Goal: Task Accomplishment & Management: Manage account settings

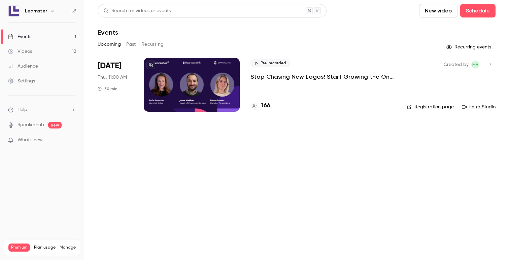
click at [203, 89] on div at bounding box center [192, 85] width 96 height 54
click at [166, 79] on div at bounding box center [192, 85] width 96 height 54
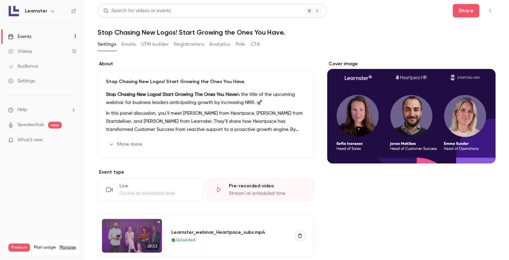
click at [179, 42] on button "Registrations" at bounding box center [189, 44] width 30 height 11
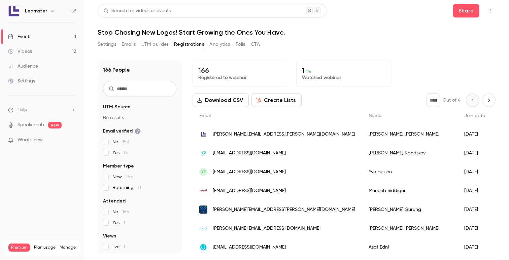
click at [139, 92] on input "text" at bounding box center [139, 89] width 73 height 16
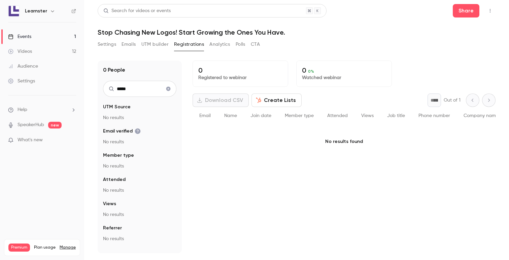
drag, startPoint x: 135, startPoint y: 90, endPoint x: 113, endPoint y: 90, distance: 22.5
click at [110, 90] on div "*****" at bounding box center [139, 89] width 73 height 16
type input "*****"
click at [166, 89] on icon "Clear search" at bounding box center [168, 88] width 5 height 5
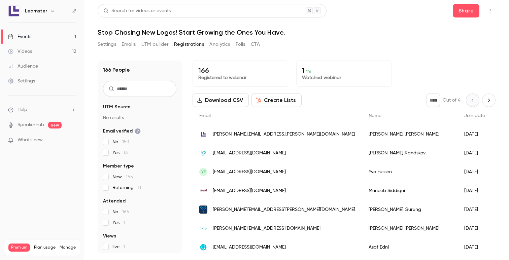
click at [109, 46] on button "Settings" at bounding box center [107, 44] width 19 height 11
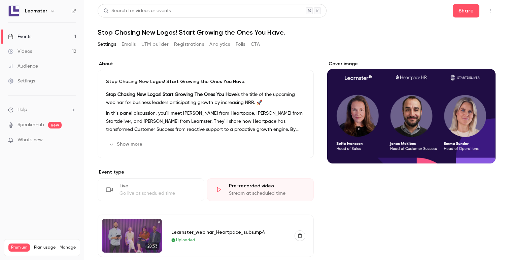
click at [125, 47] on button "Emails" at bounding box center [128, 44] width 14 height 11
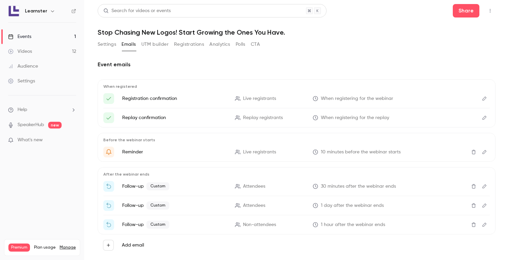
click at [33, 40] on link "Events 1" at bounding box center [42, 36] width 84 height 15
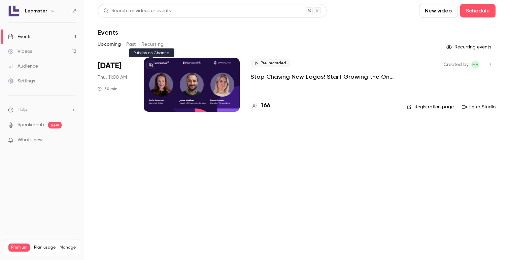
click at [152, 63] on icon at bounding box center [151, 65] width 4 height 4
click at [186, 75] on div at bounding box center [192, 85] width 96 height 54
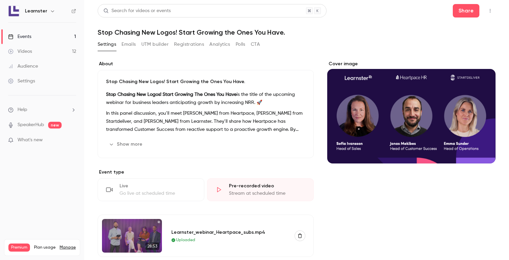
click at [36, 48] on link "Videos 12" at bounding box center [42, 51] width 84 height 15
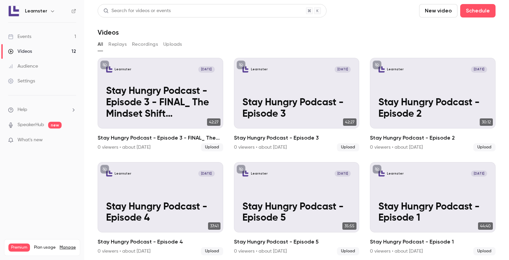
click at [33, 36] on link "Events 1" at bounding box center [42, 36] width 84 height 15
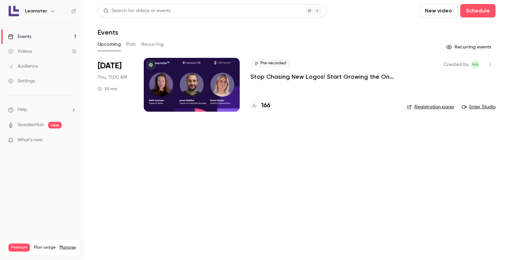
click at [23, 39] on div "Events" at bounding box center [19, 36] width 23 height 7
click at [25, 52] on div "Videos" at bounding box center [20, 51] width 24 height 7
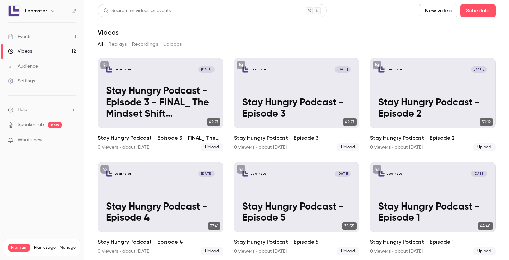
click at [26, 36] on div "Events" at bounding box center [19, 36] width 23 height 7
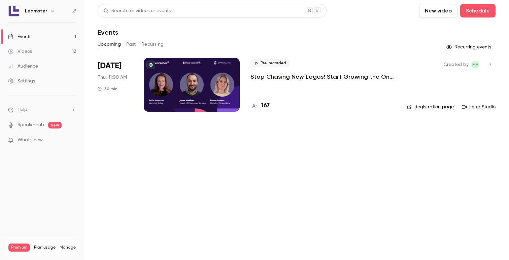
click at [30, 47] on link "Videos 12" at bounding box center [42, 51] width 84 height 15
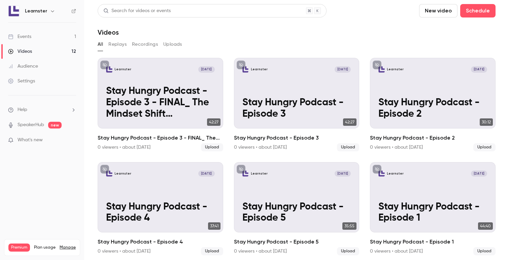
click at [31, 39] on div "Events" at bounding box center [19, 36] width 23 height 7
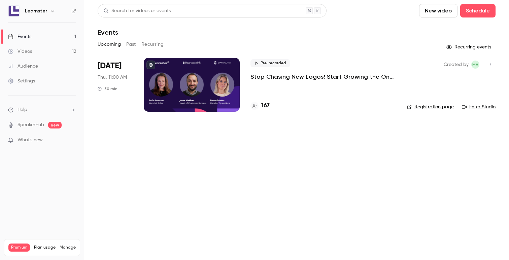
click at [160, 75] on div at bounding box center [192, 85] width 96 height 54
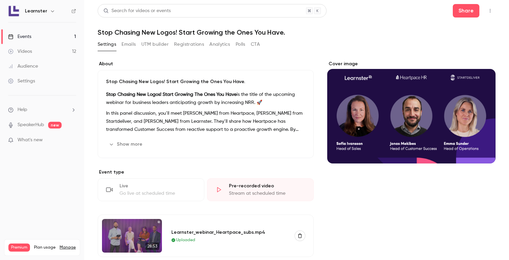
click at [132, 49] on button "Emails" at bounding box center [128, 44] width 14 height 11
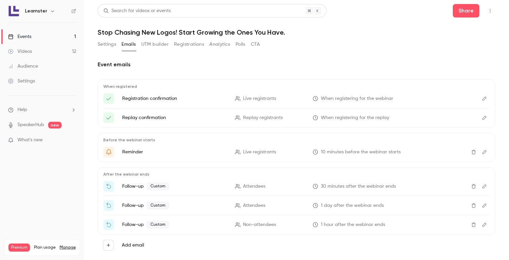
click at [482, 99] on icon "Edit" at bounding box center [484, 99] width 4 height 4
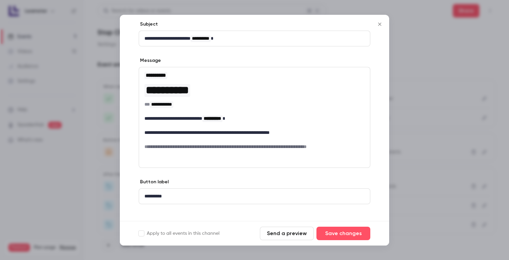
scroll to position [34, 0]
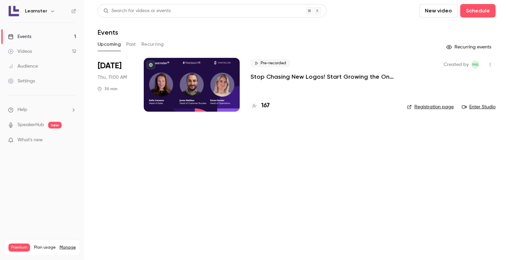
click at [171, 77] on div at bounding box center [192, 85] width 96 height 54
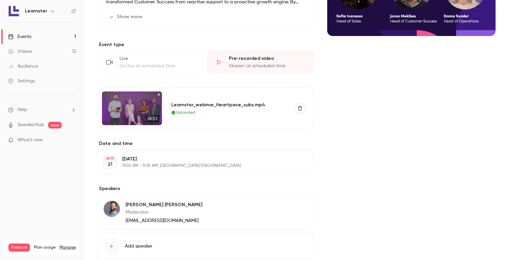
scroll to position [169, 0]
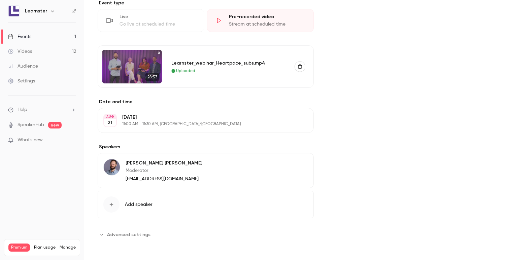
click at [123, 235] on span "Advanced settings" at bounding box center [128, 234] width 43 height 7
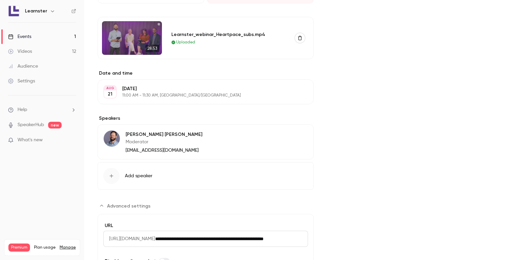
scroll to position [245, 0]
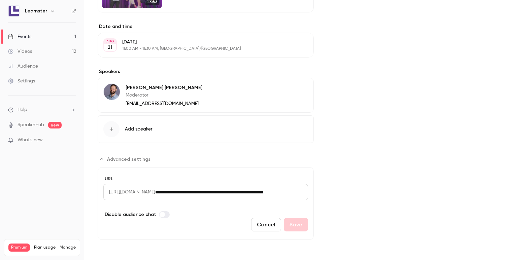
click at [210, 192] on input "**********" at bounding box center [231, 192] width 153 height 16
drag, startPoint x: 110, startPoint y: 192, endPoint x: 242, endPoint y: 190, distance: 132.6
click at [242, 190] on div "**********" at bounding box center [205, 192] width 205 height 16
copy span "https://watch.getcontrast.io/registe"
click at [201, 191] on input "**********" at bounding box center [231, 192] width 153 height 16
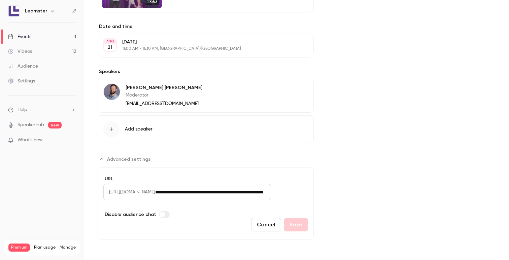
scroll to position [0, 43]
drag, startPoint x: 192, startPoint y: 191, endPoint x: 307, endPoint y: 193, distance: 114.8
click at [271, 193] on input "**********" at bounding box center [213, 192] width 116 height 16
